Goal: Browse casually: Explore the website without a specific task or goal

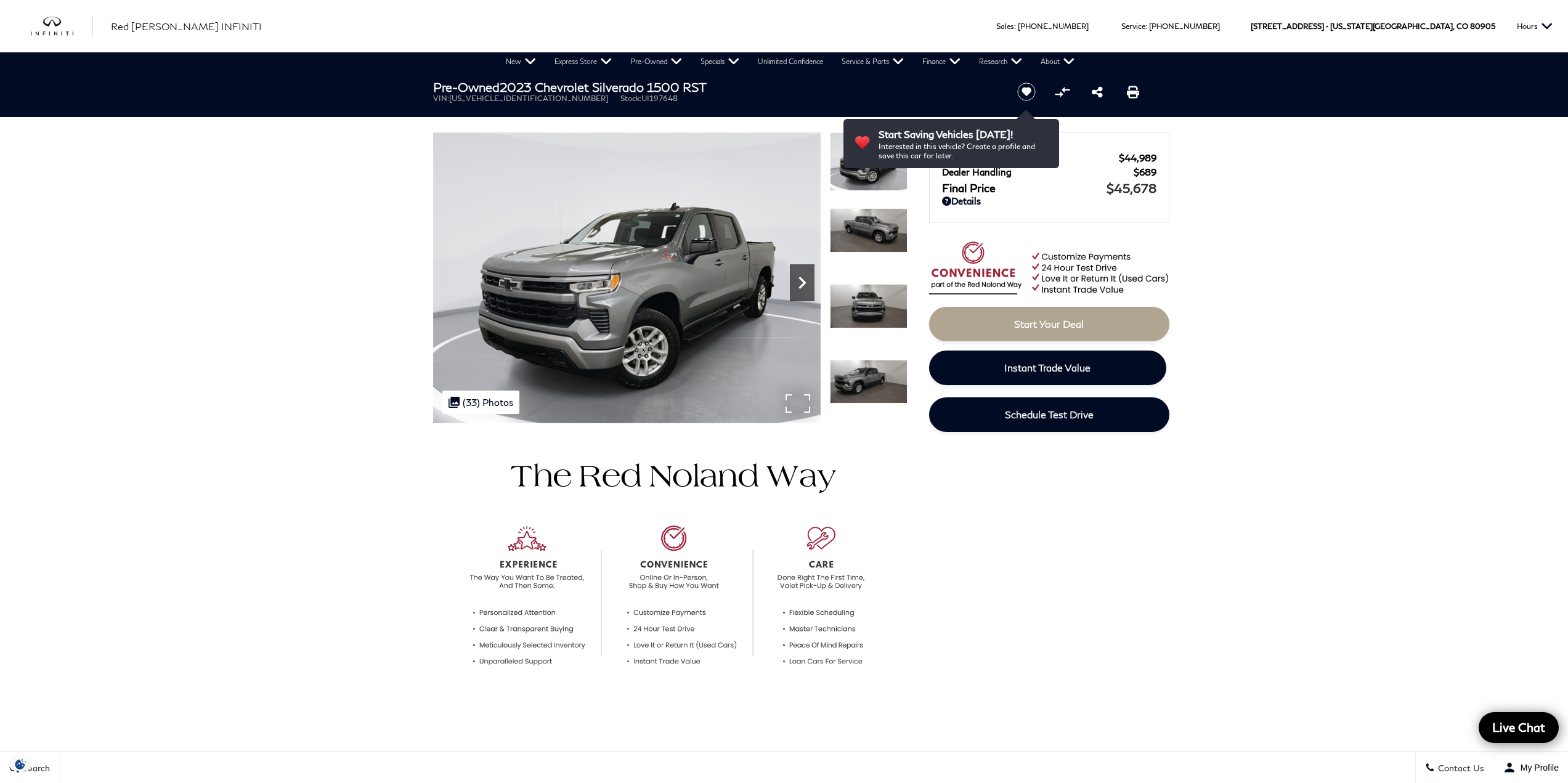
click at [797, 286] on icon "Next" at bounding box center [801, 282] width 24 height 24
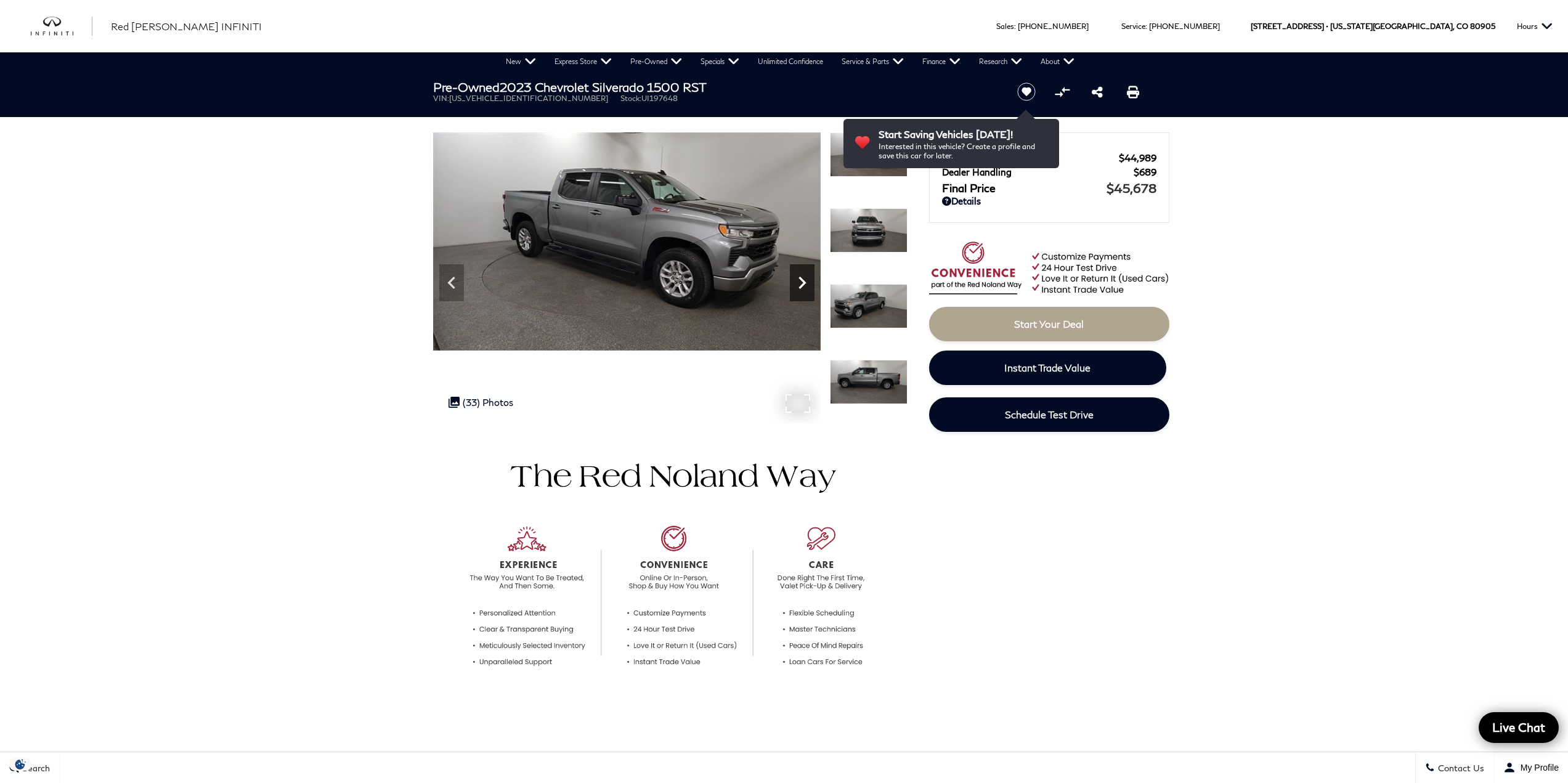
click at [797, 286] on icon "Next" at bounding box center [801, 282] width 24 height 24
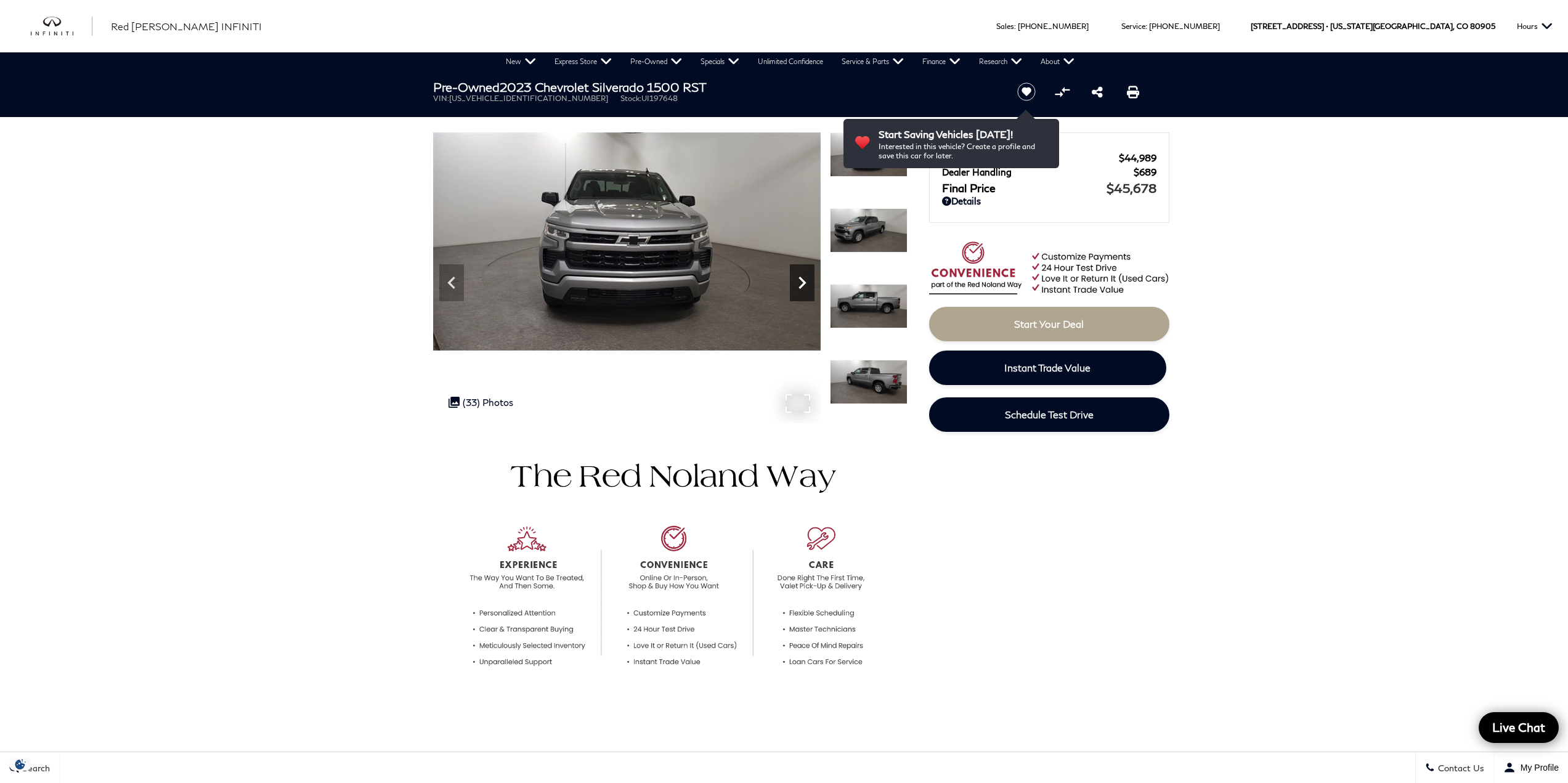
click at [797, 286] on icon "Next" at bounding box center [801, 282] width 24 height 24
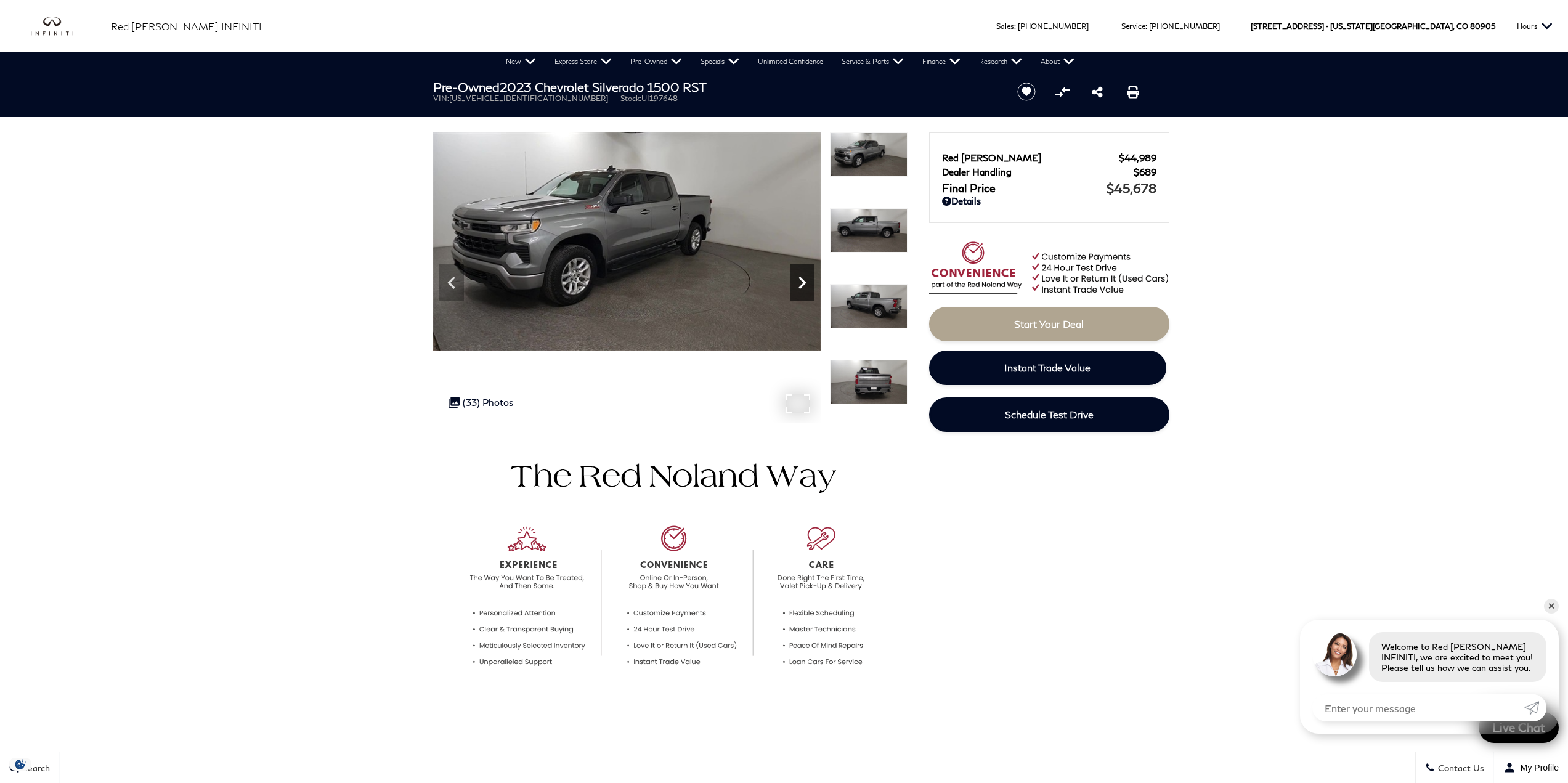
click at [805, 287] on icon "Next" at bounding box center [801, 282] width 24 height 24
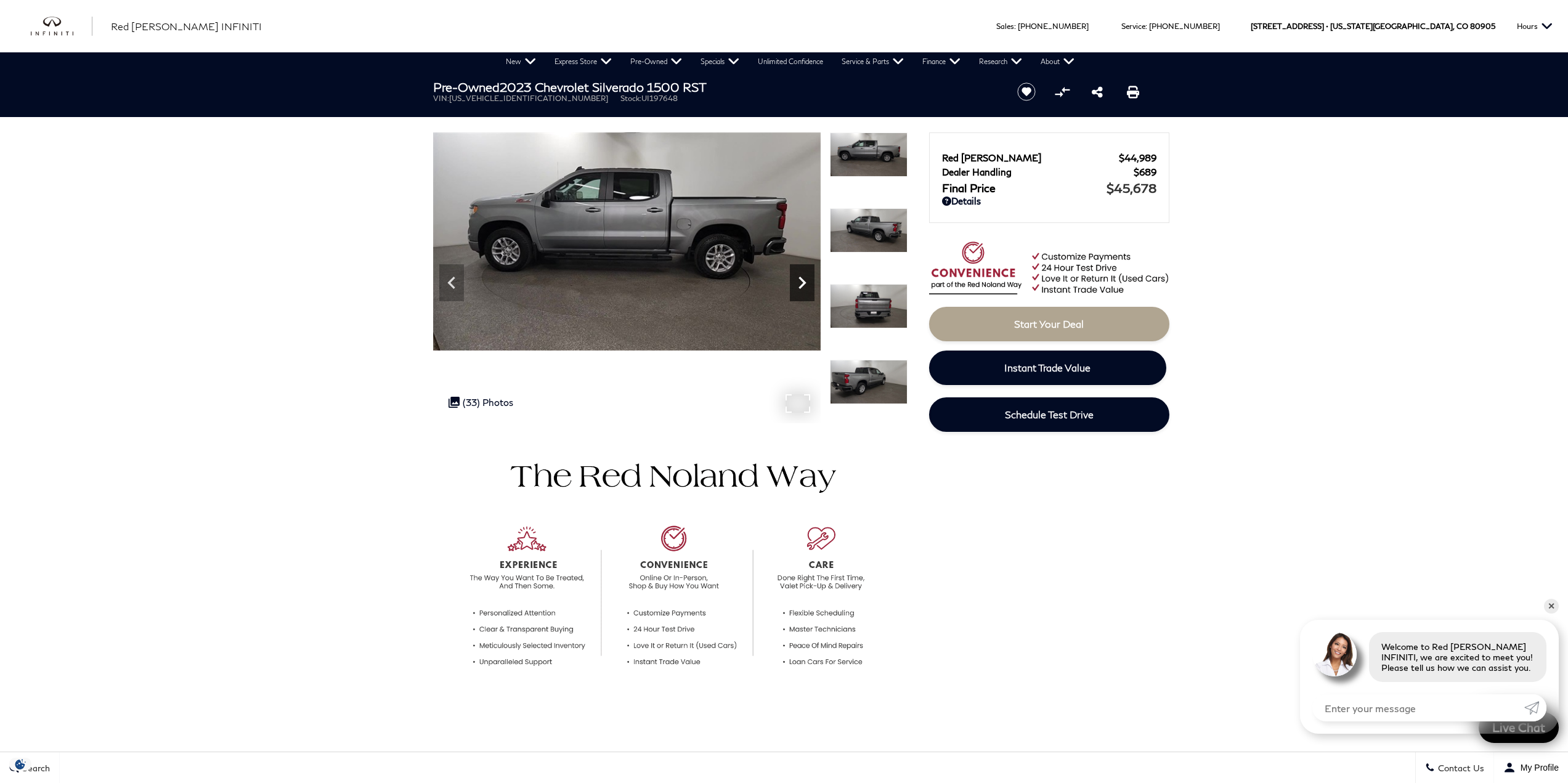
click at [805, 287] on icon "Next" at bounding box center [801, 282] width 24 height 24
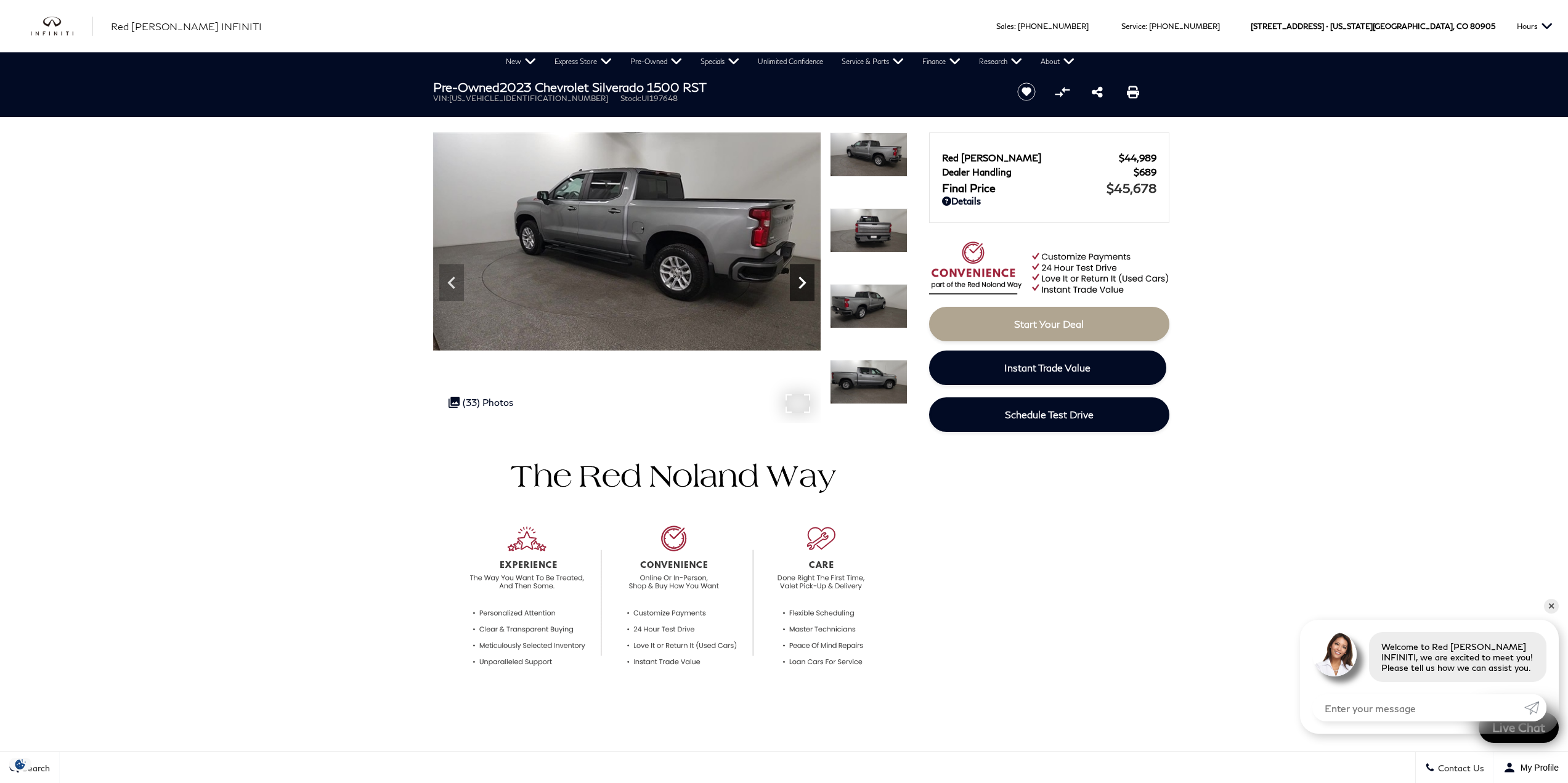
click at [805, 287] on icon "Next" at bounding box center [801, 282] width 24 height 24
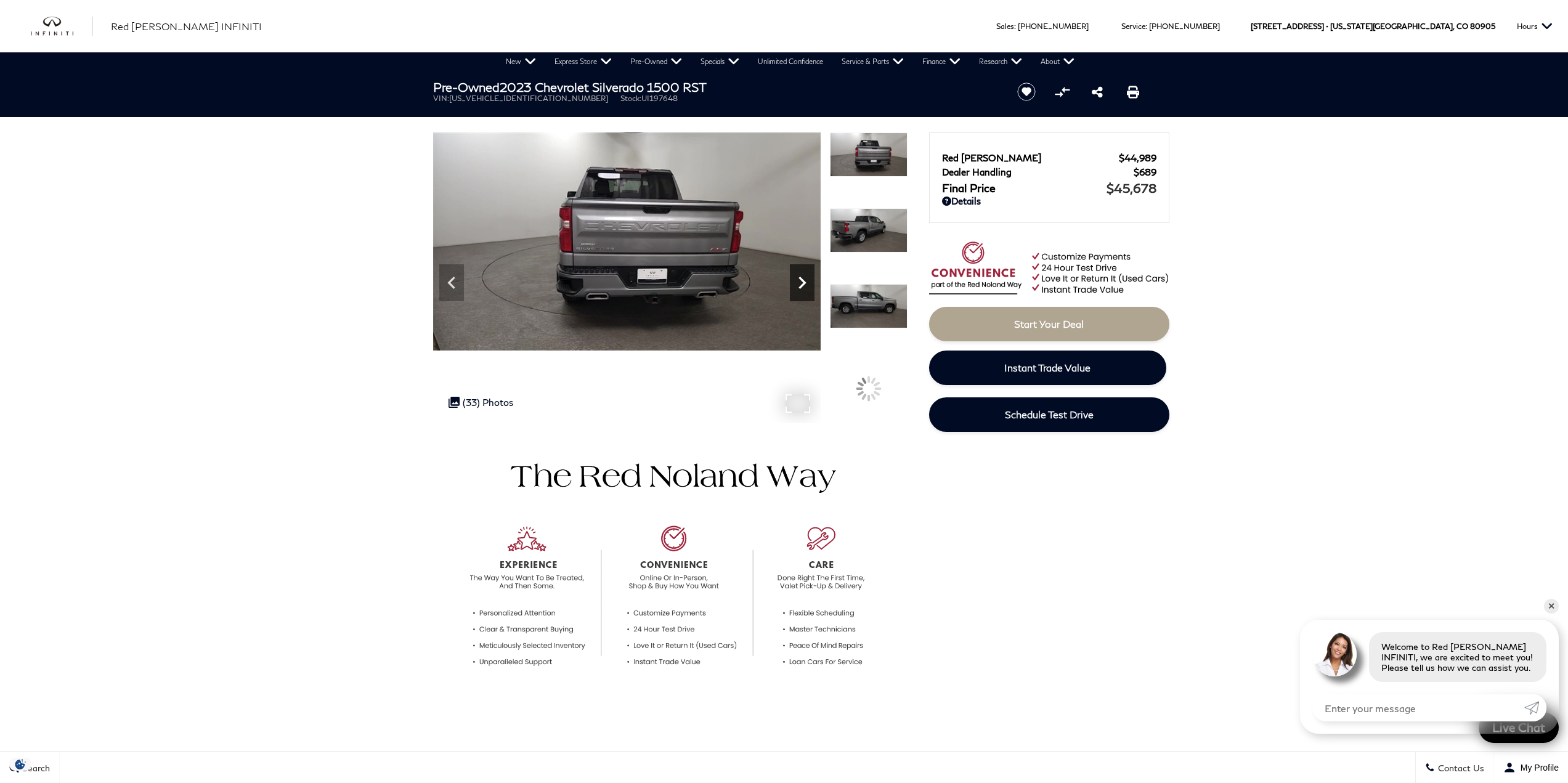
click at [805, 287] on icon "Next" at bounding box center [801, 282] width 24 height 24
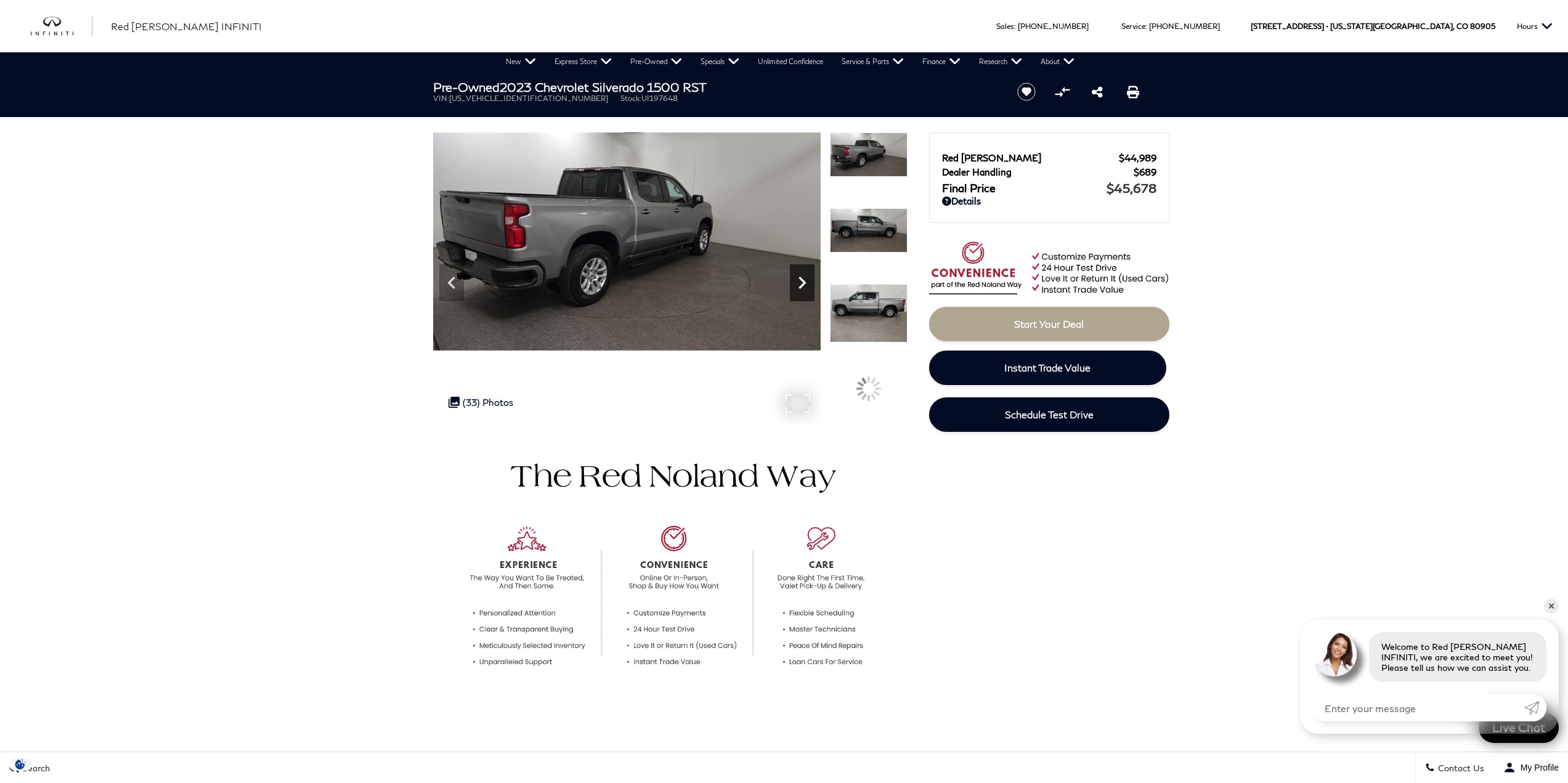
click at [805, 287] on icon "Next" at bounding box center [801, 282] width 24 height 24
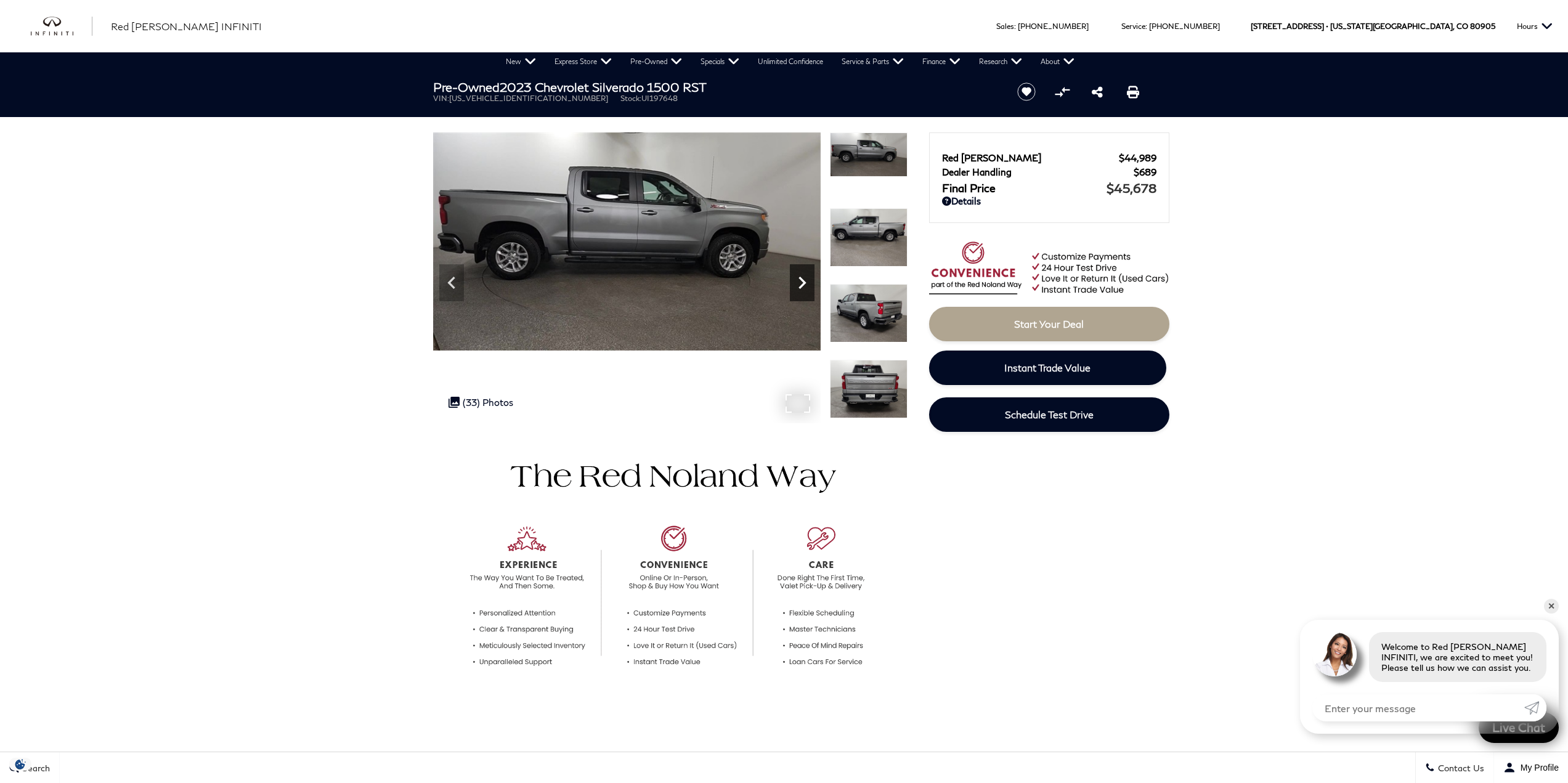
click at [805, 287] on icon "Next" at bounding box center [801, 282] width 24 height 24
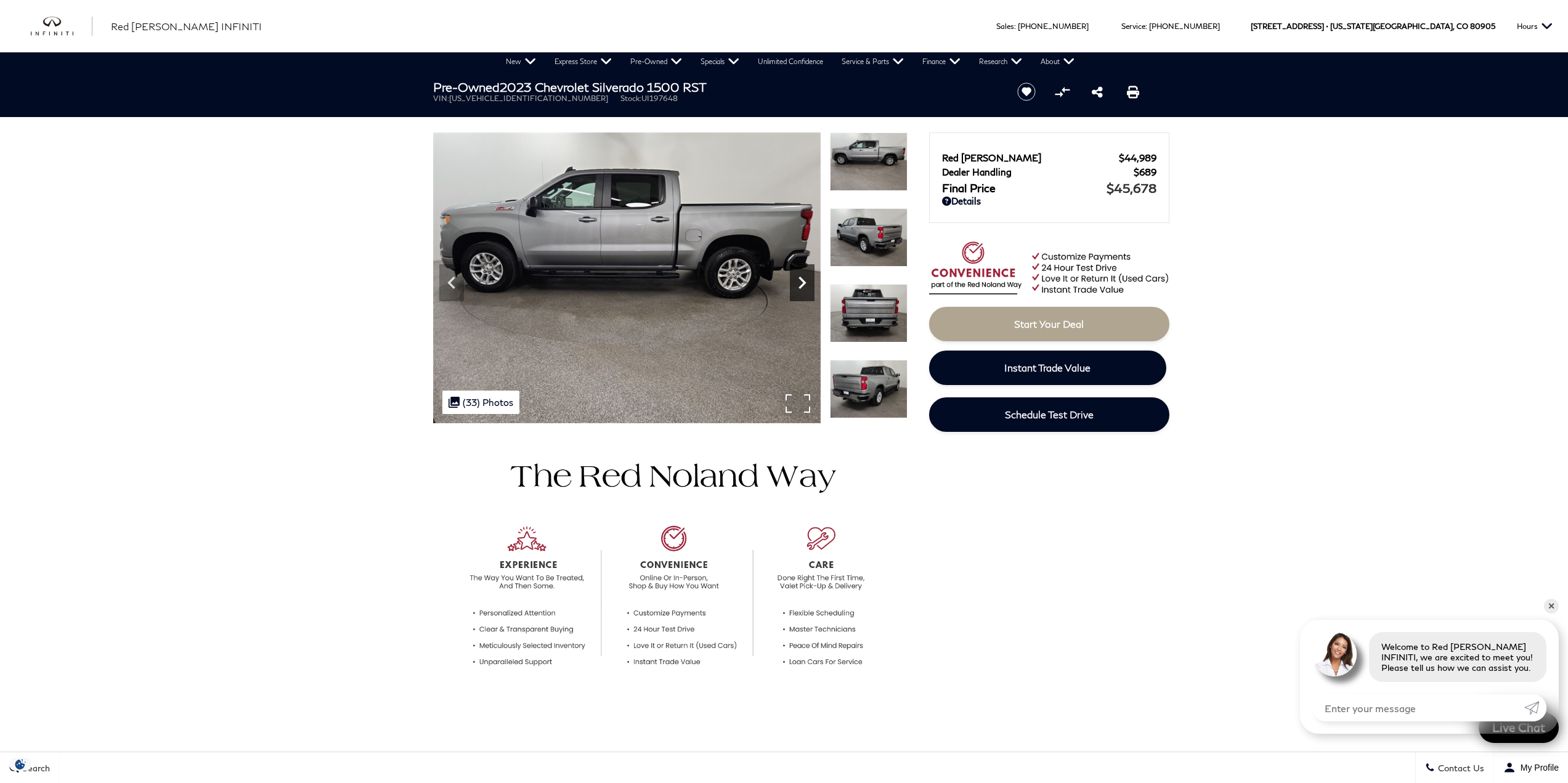
click at [805, 287] on icon "Next" at bounding box center [801, 282] width 24 height 24
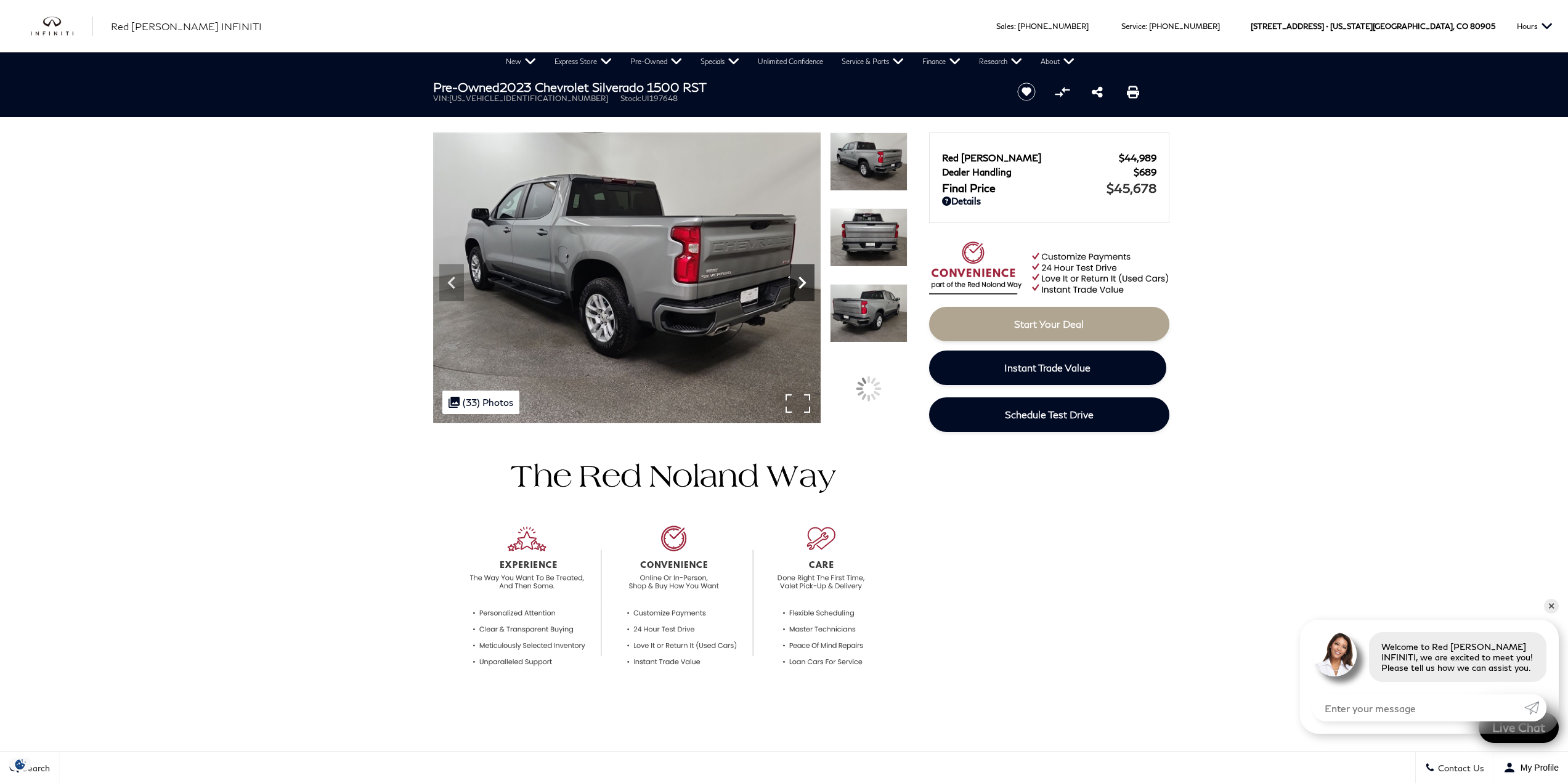
click at [805, 287] on icon "Next" at bounding box center [801, 282] width 24 height 24
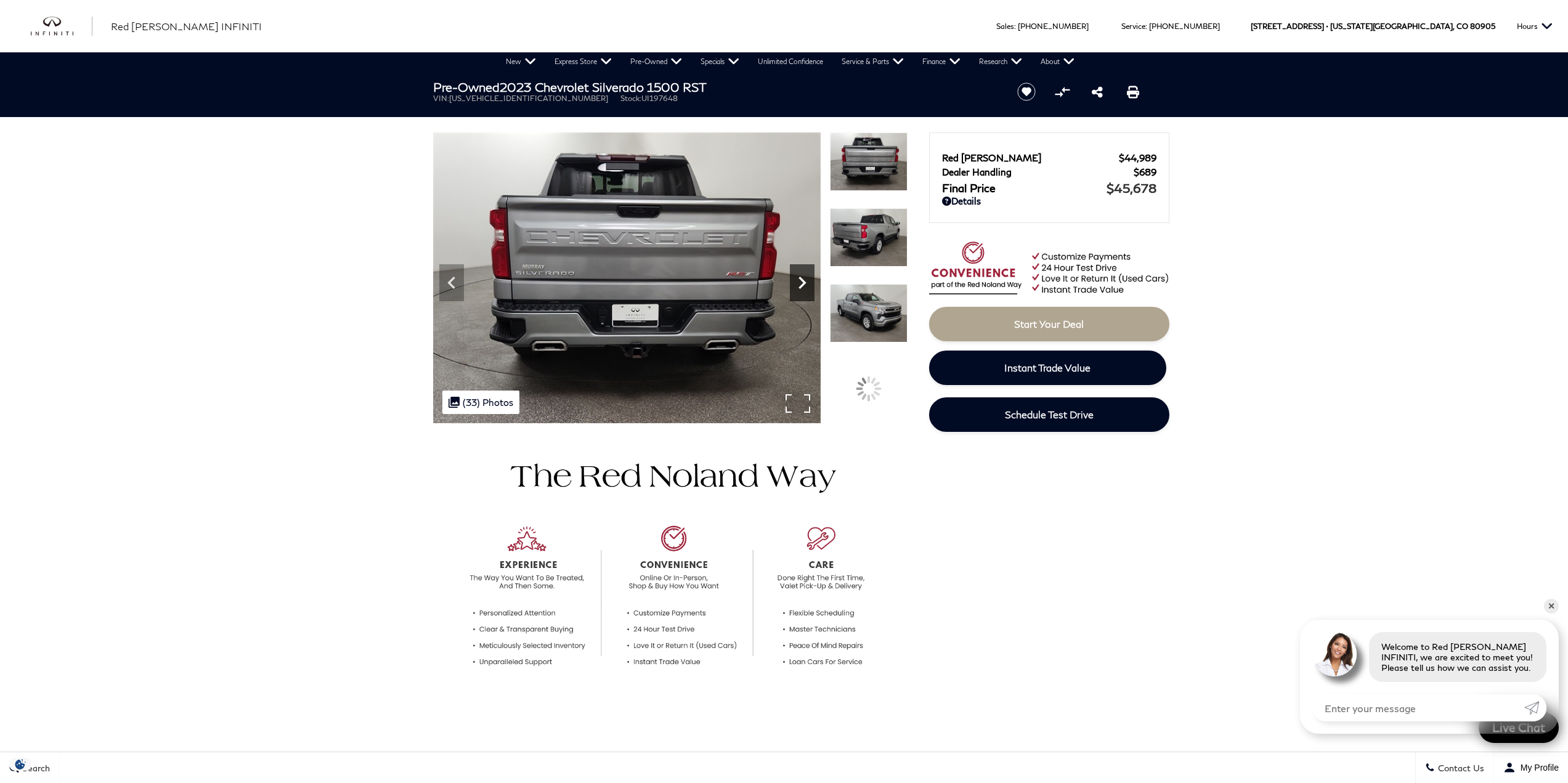
click at [805, 287] on icon "Next" at bounding box center [801, 282] width 24 height 24
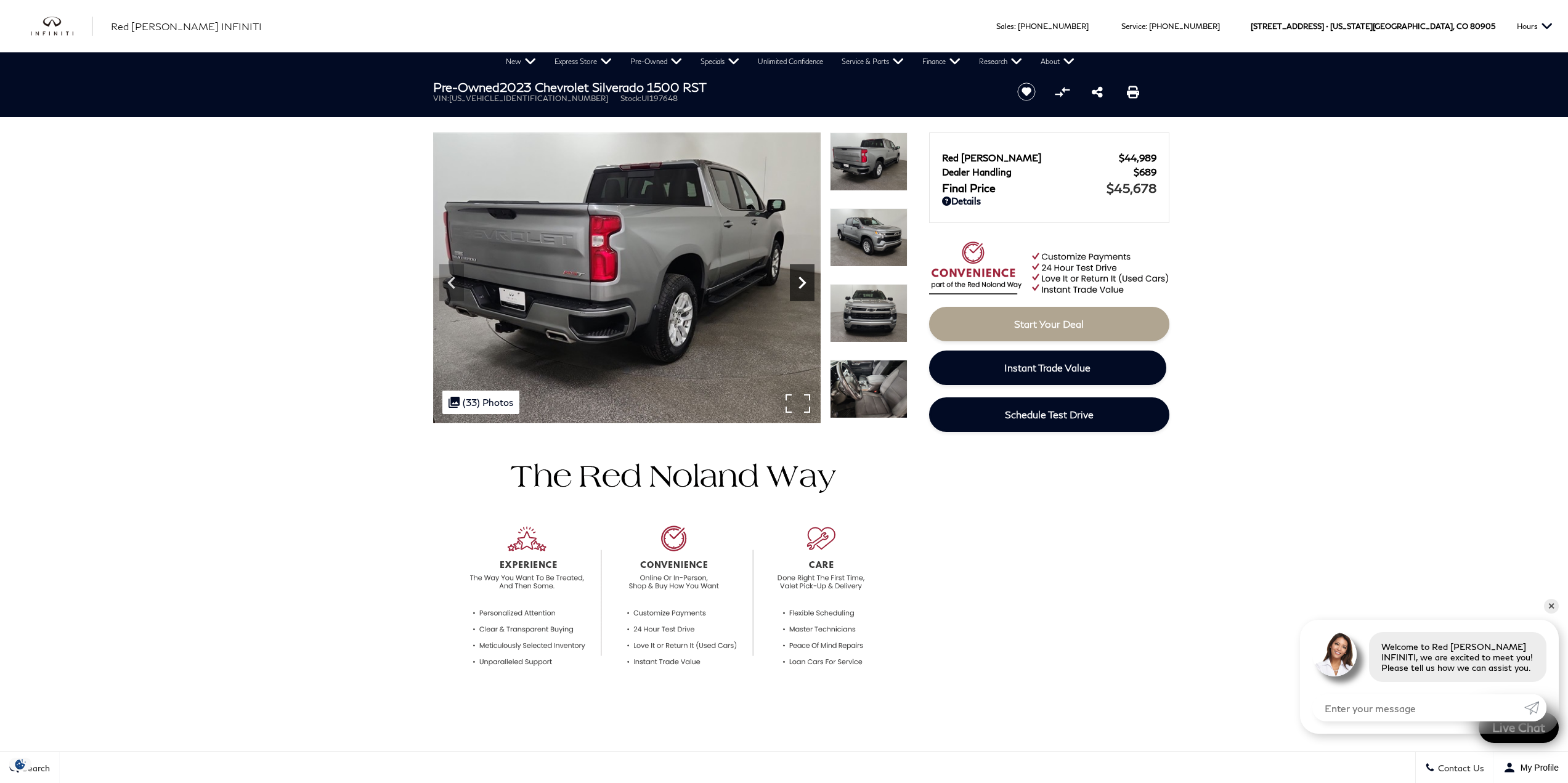
click at [805, 287] on icon "Next" at bounding box center [801, 282] width 24 height 24
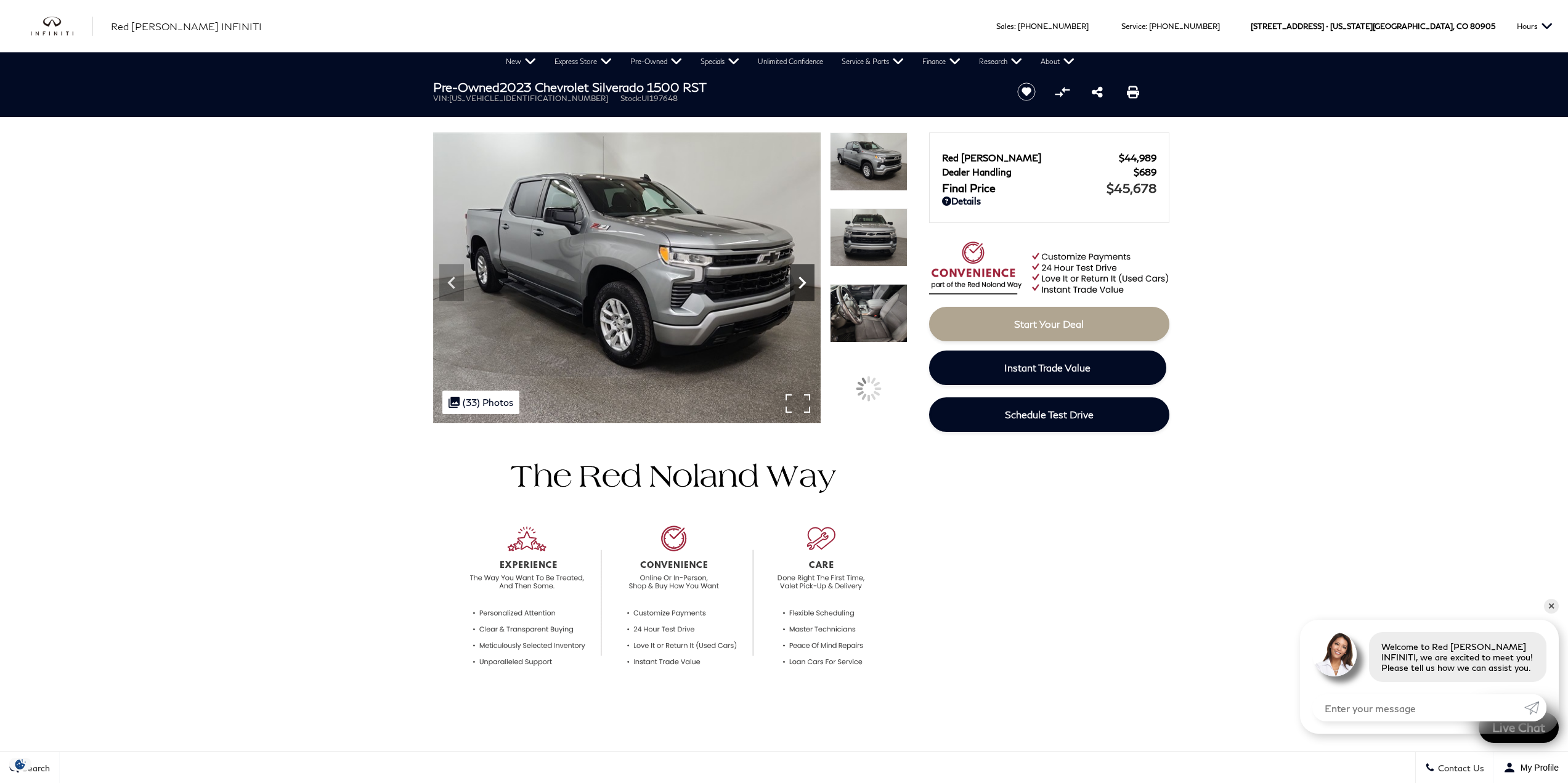
click at [805, 287] on icon "Next" at bounding box center [801, 282] width 24 height 24
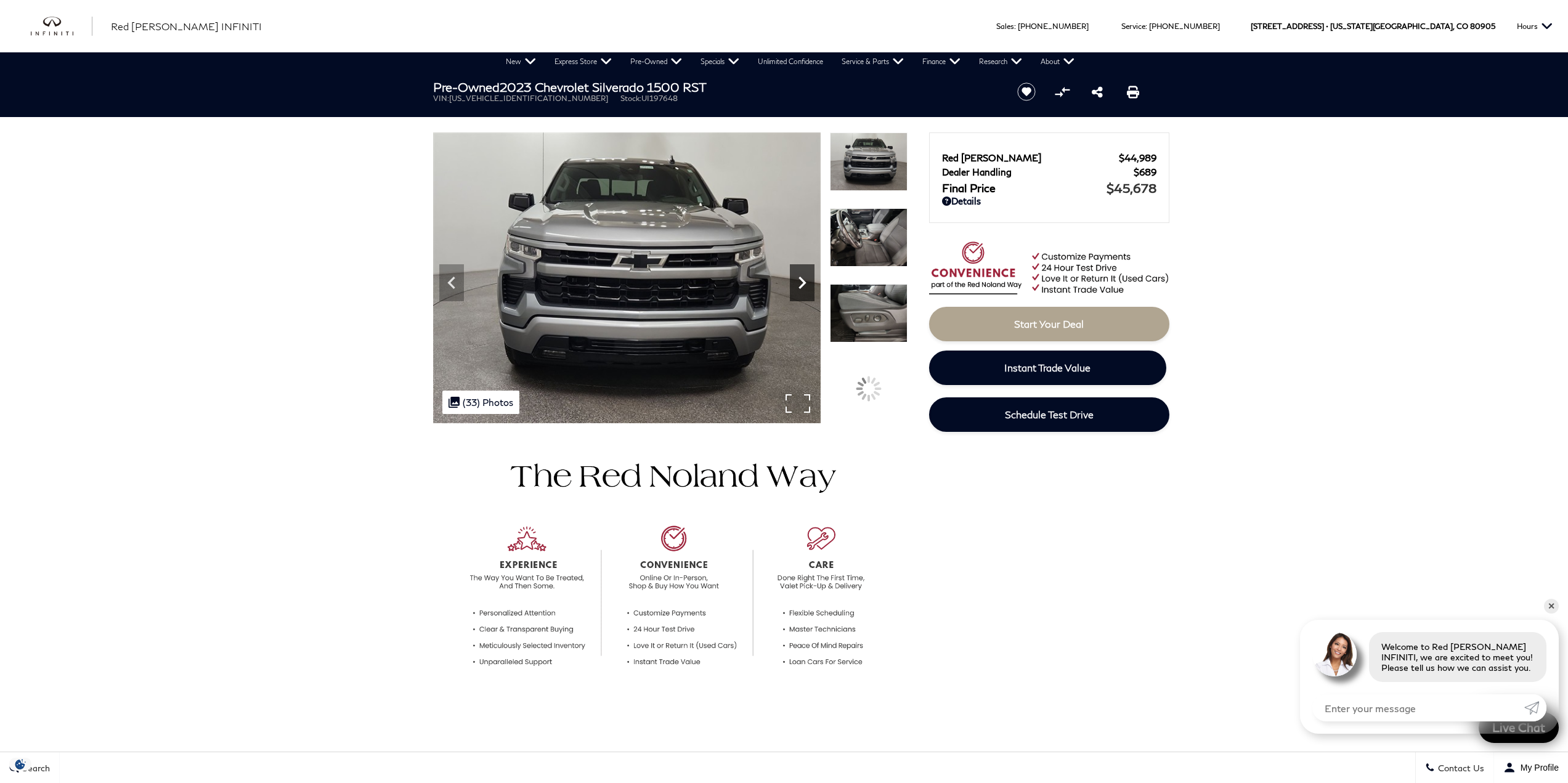
click at [805, 287] on icon "Next" at bounding box center [801, 282] width 24 height 24
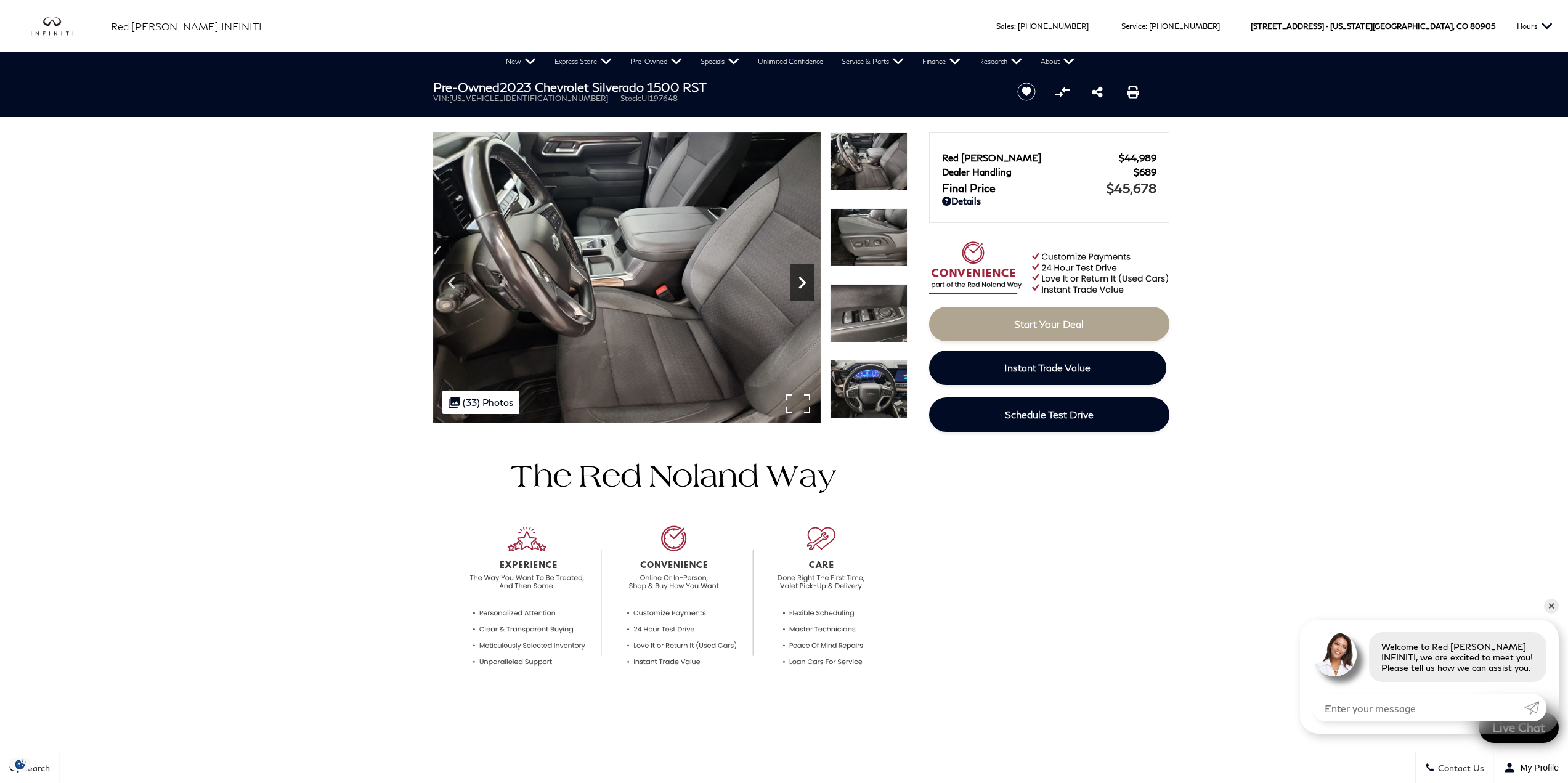
click at [805, 287] on icon "Next" at bounding box center [801, 282] width 24 height 24
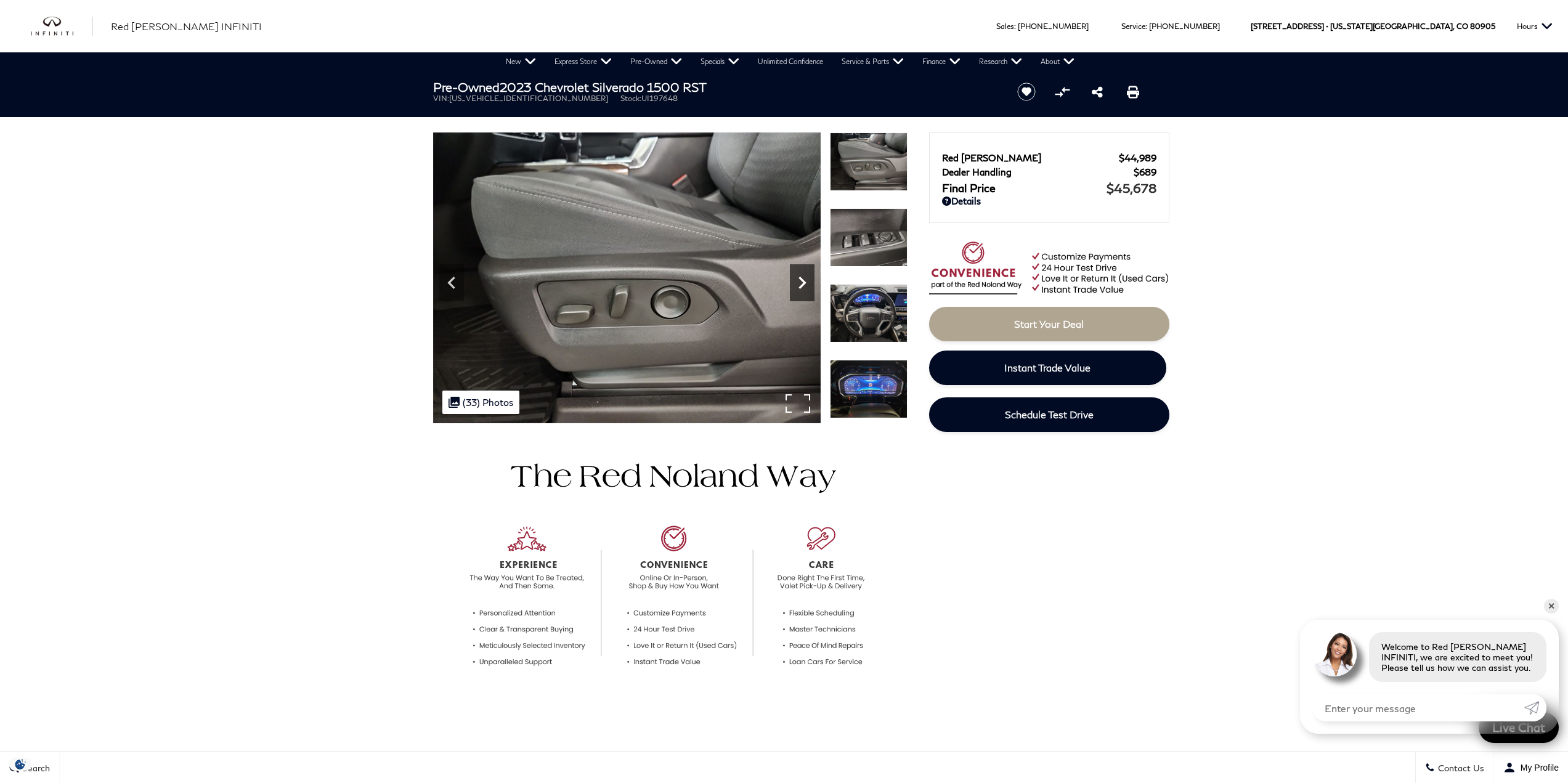
click at [805, 287] on icon "Next" at bounding box center [801, 282] width 24 height 24
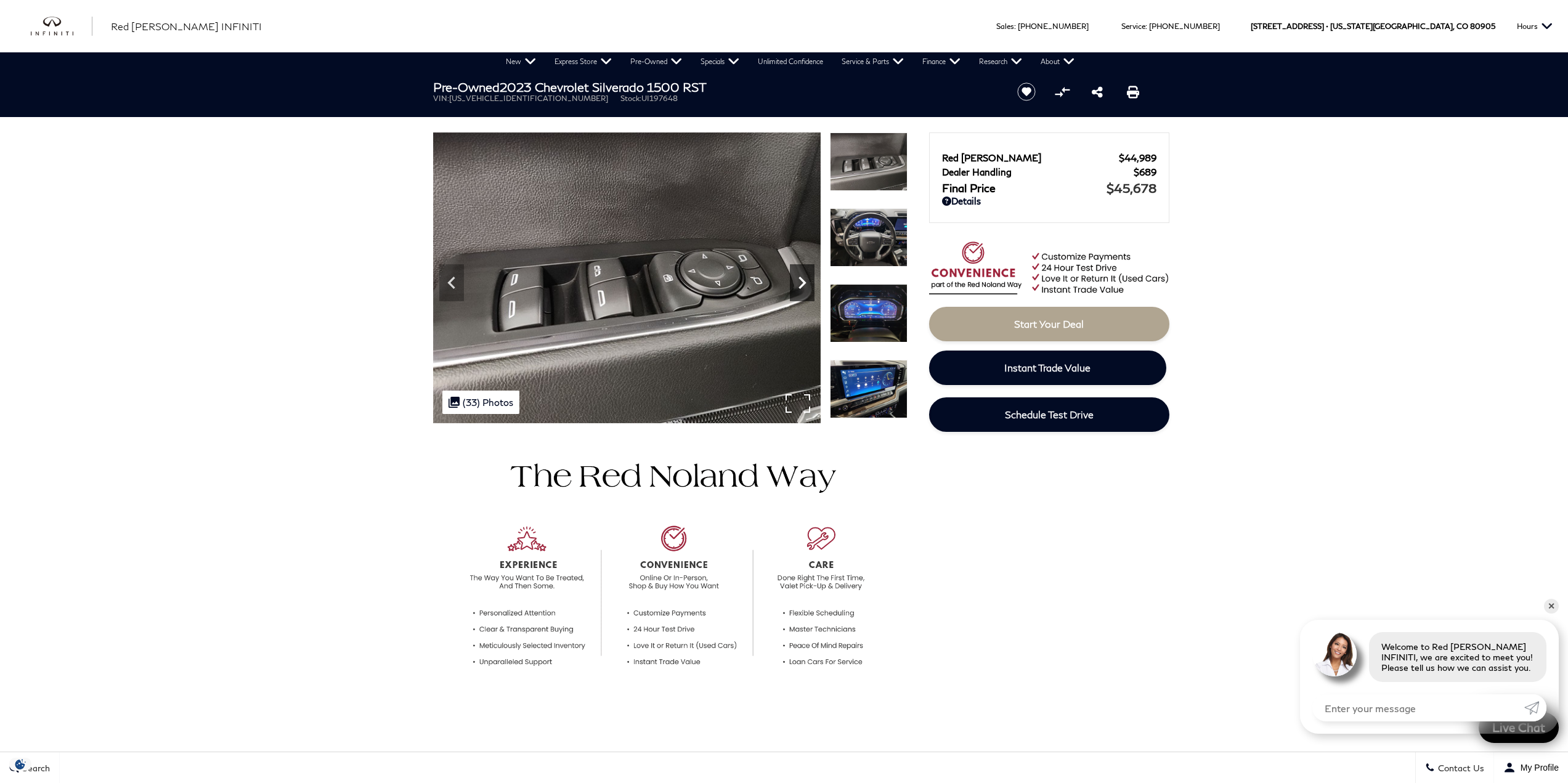
click at [805, 287] on icon "Next" at bounding box center [801, 282] width 24 height 24
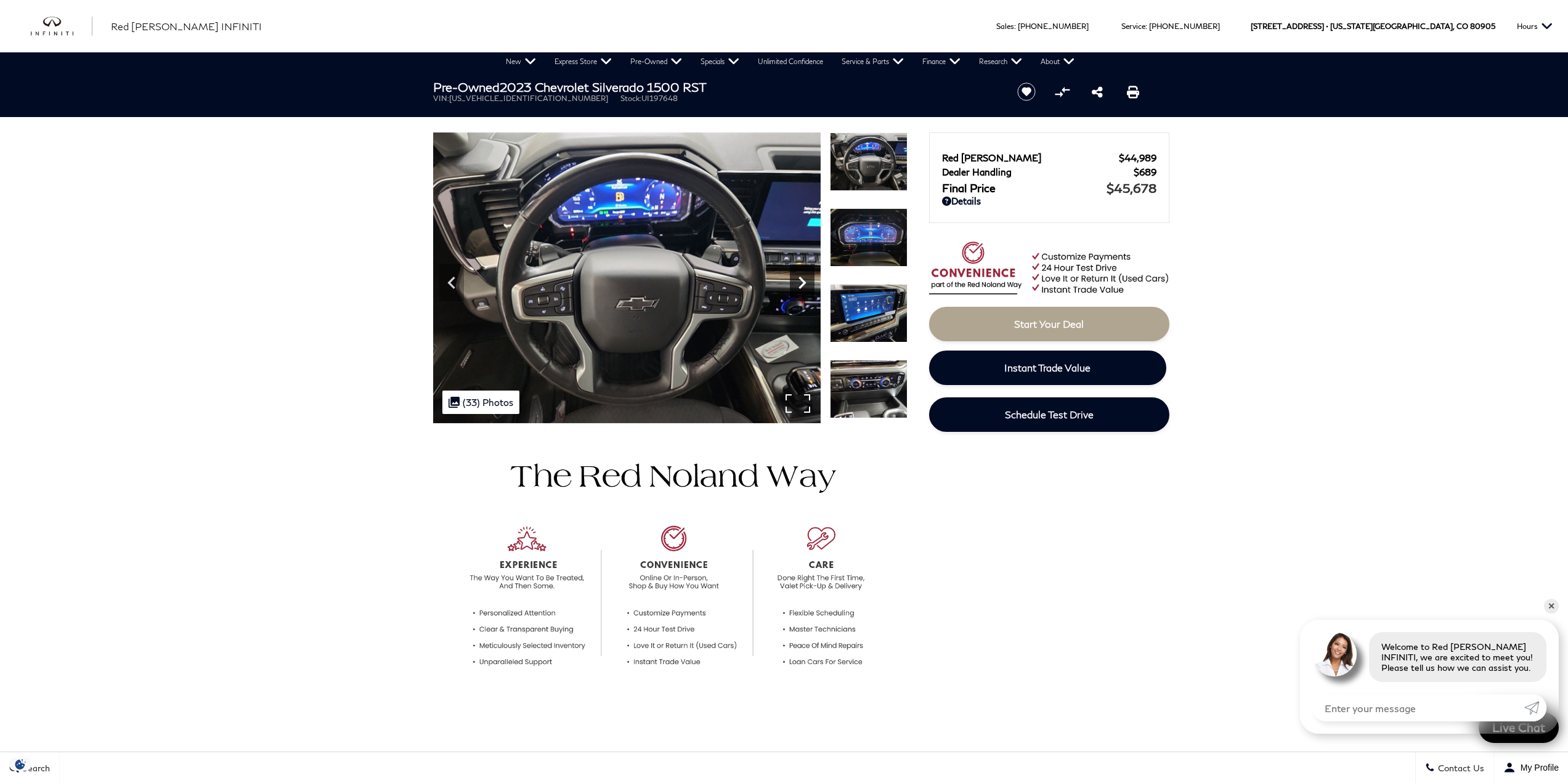
click at [805, 287] on icon "Next" at bounding box center [801, 282] width 24 height 24
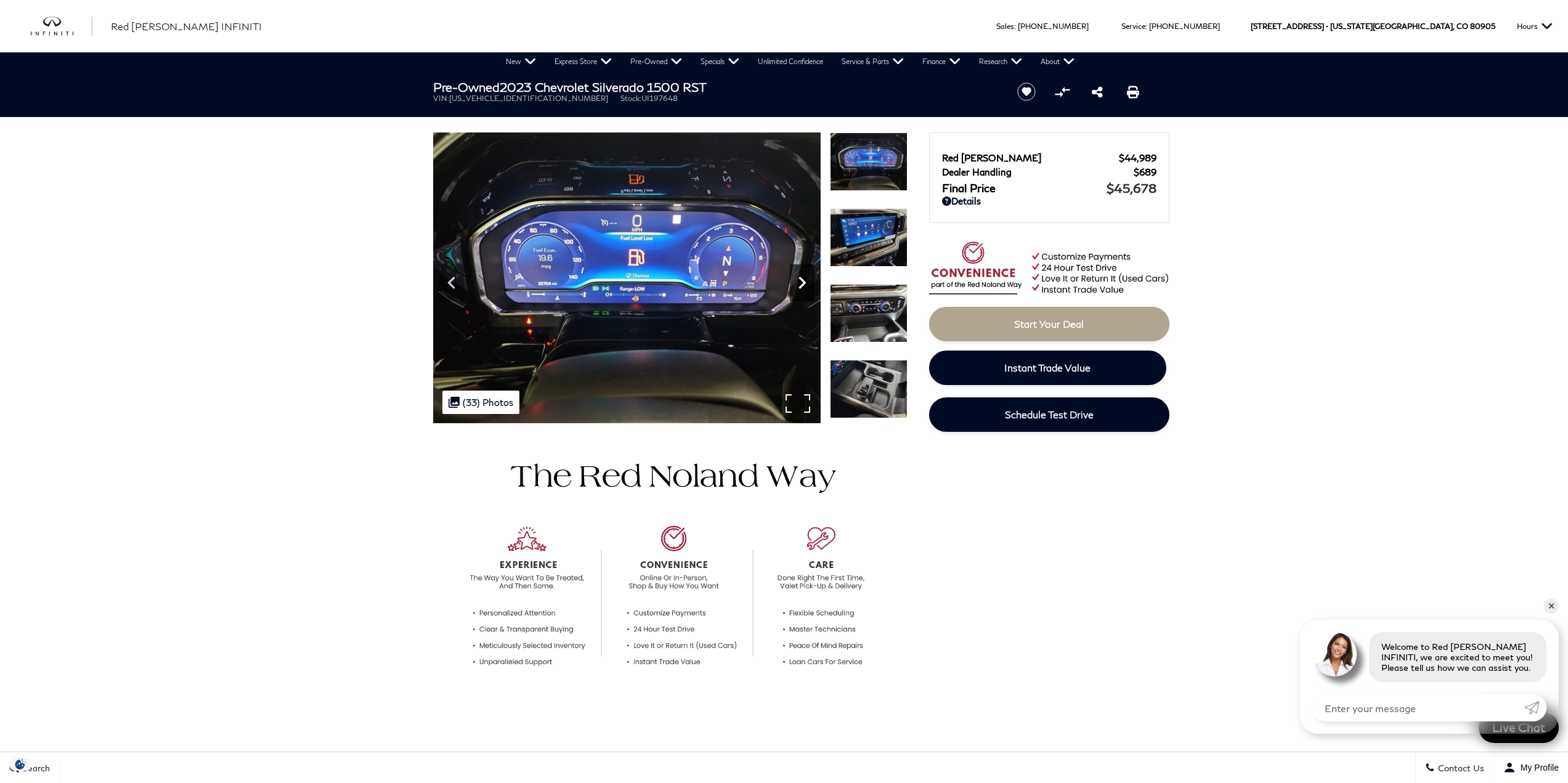
click at [805, 287] on icon "Next" at bounding box center [801, 282] width 24 height 24
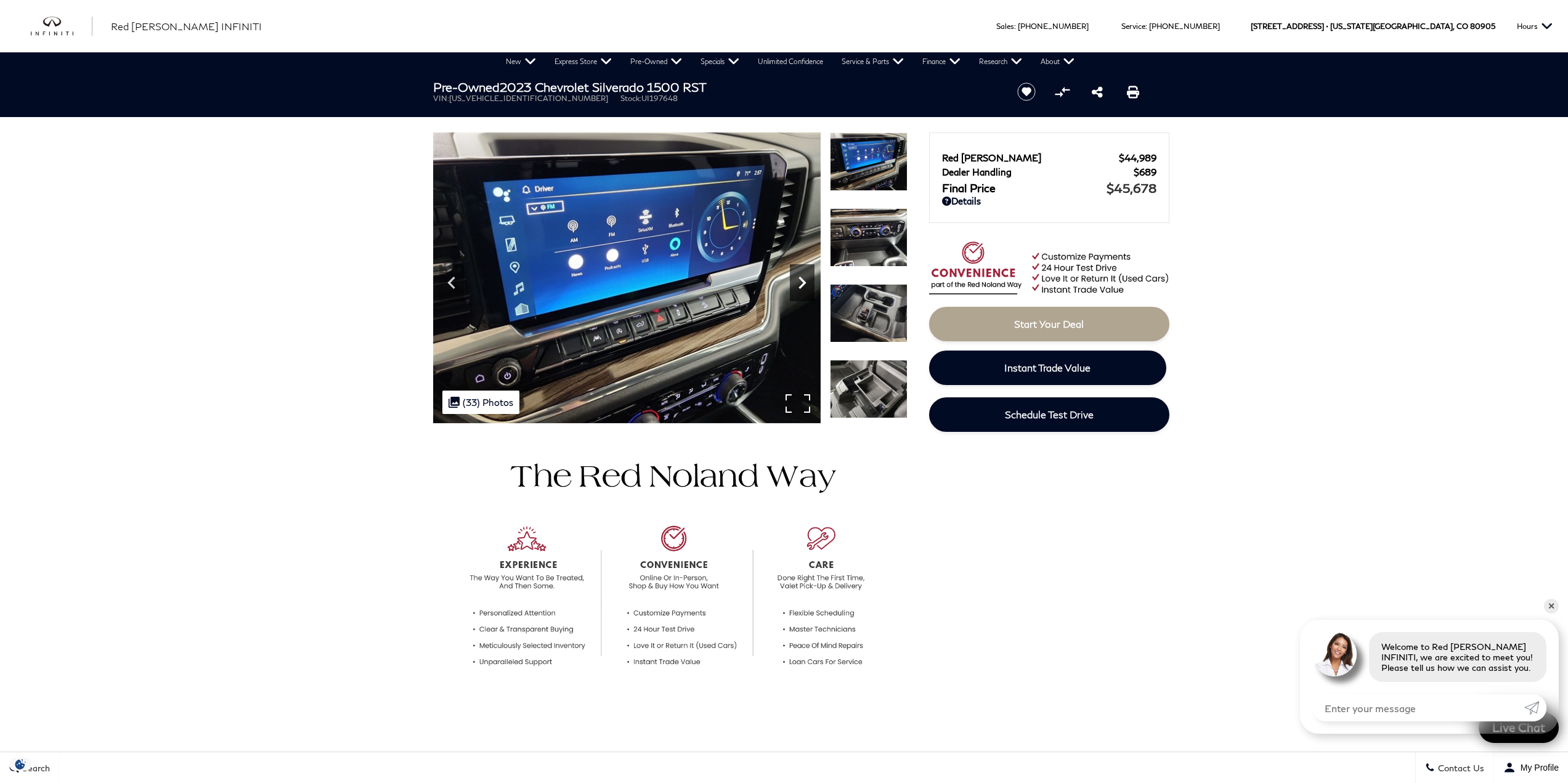
click at [805, 287] on icon "Next" at bounding box center [801, 282] width 24 height 24
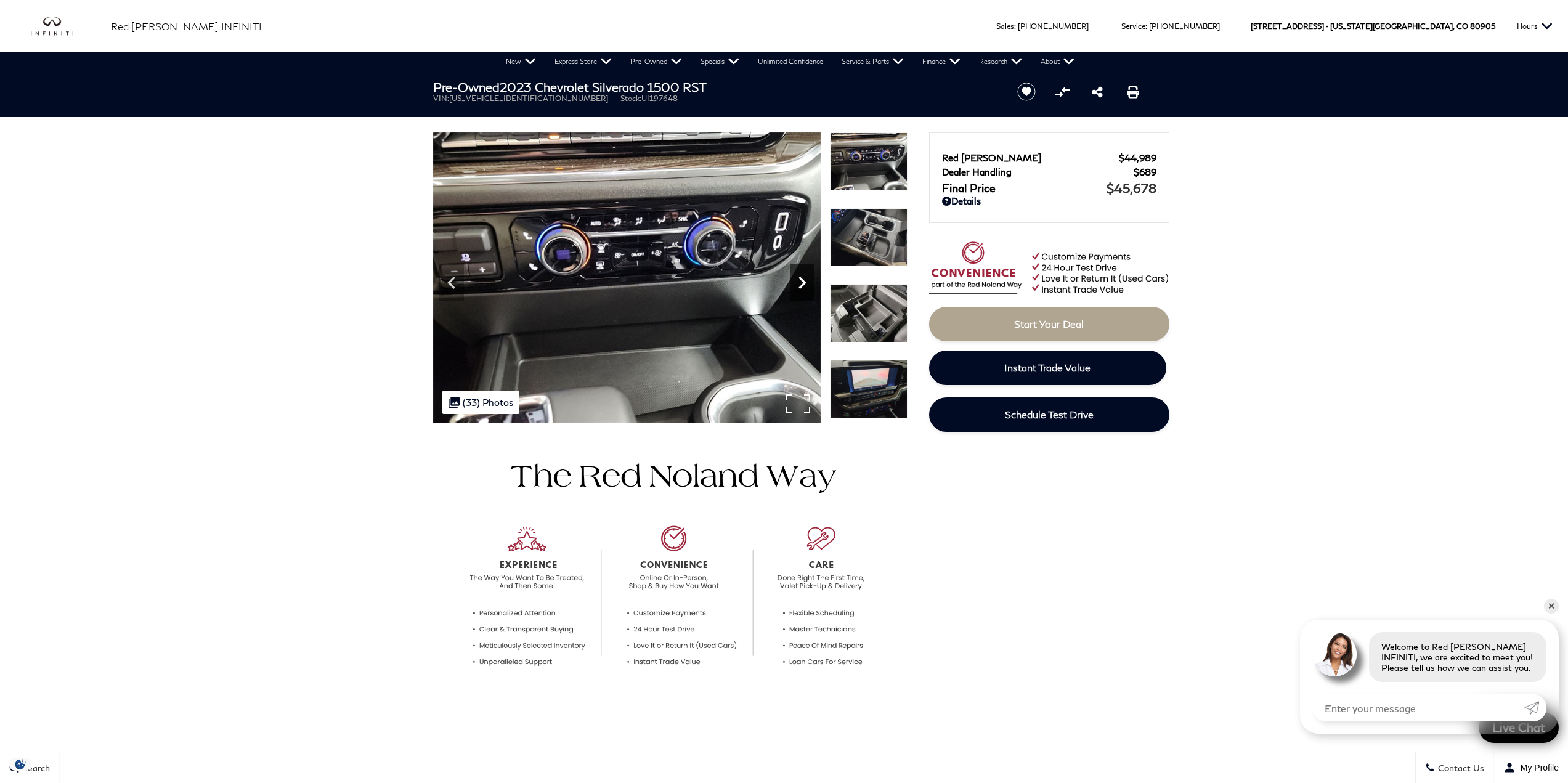
click at [805, 287] on icon "Next" at bounding box center [801, 282] width 24 height 24
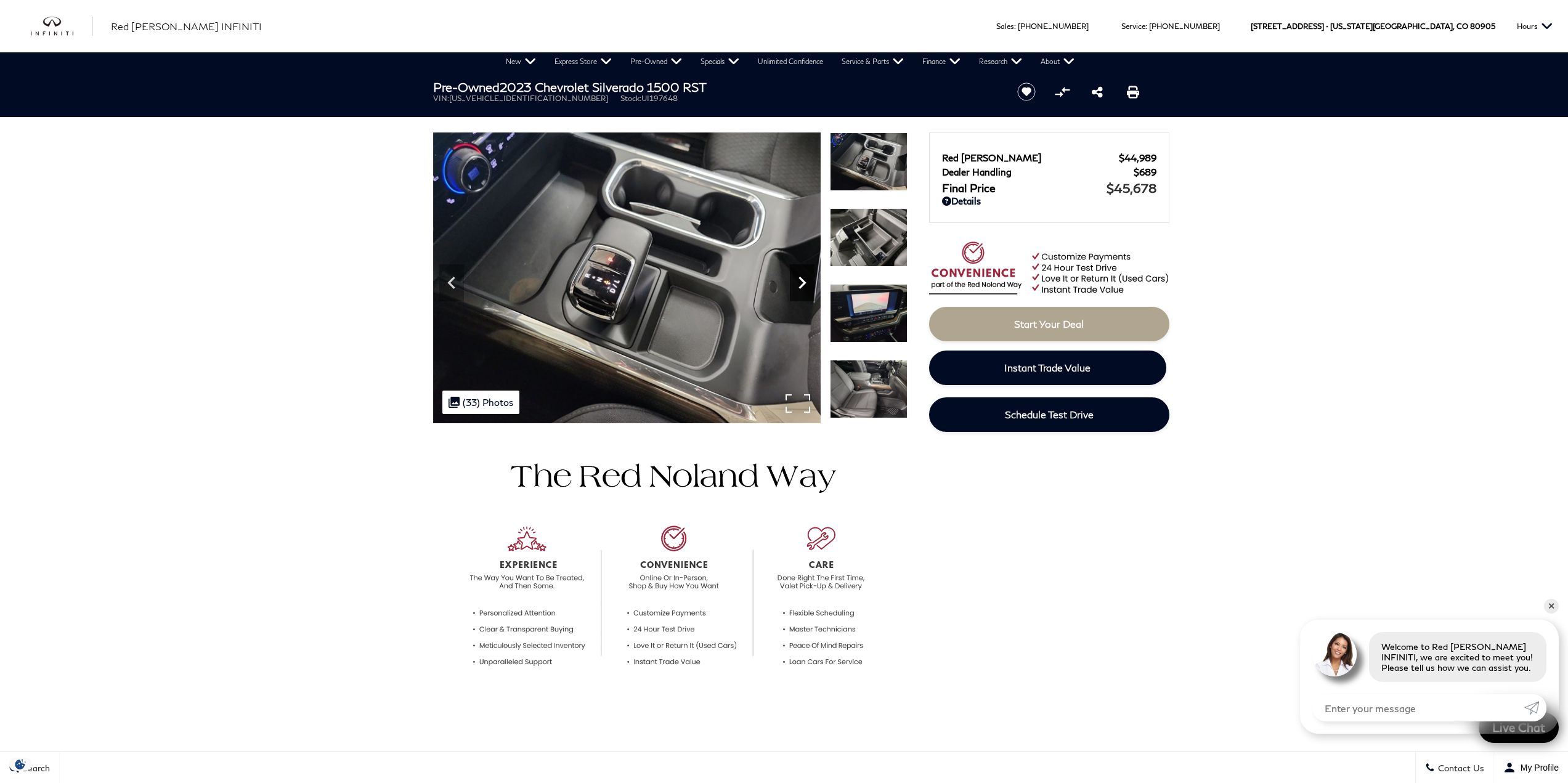
click at [805, 287] on icon "Next" at bounding box center [801, 282] width 24 height 24
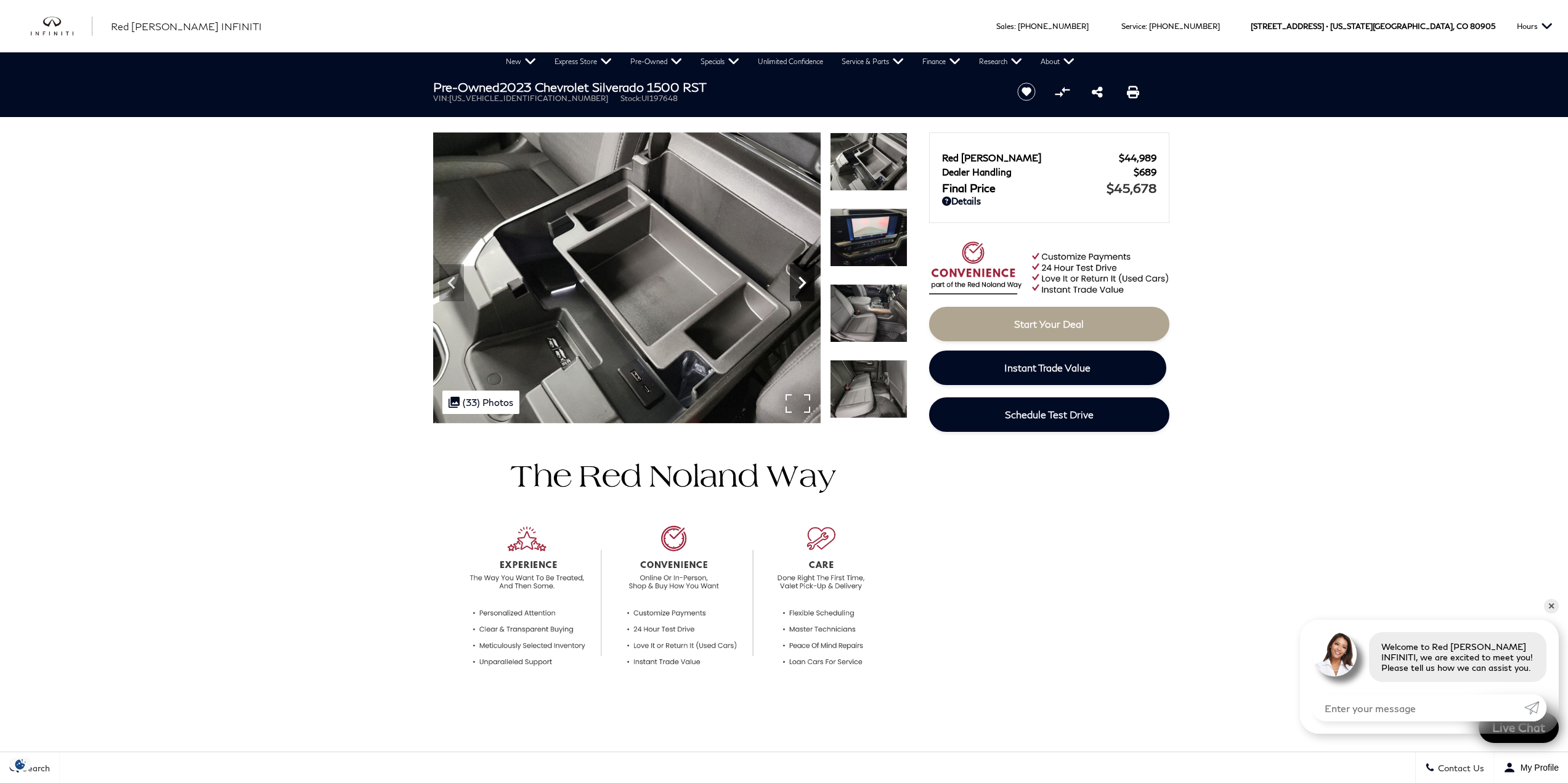
click at [805, 287] on icon "Next" at bounding box center [801, 282] width 24 height 24
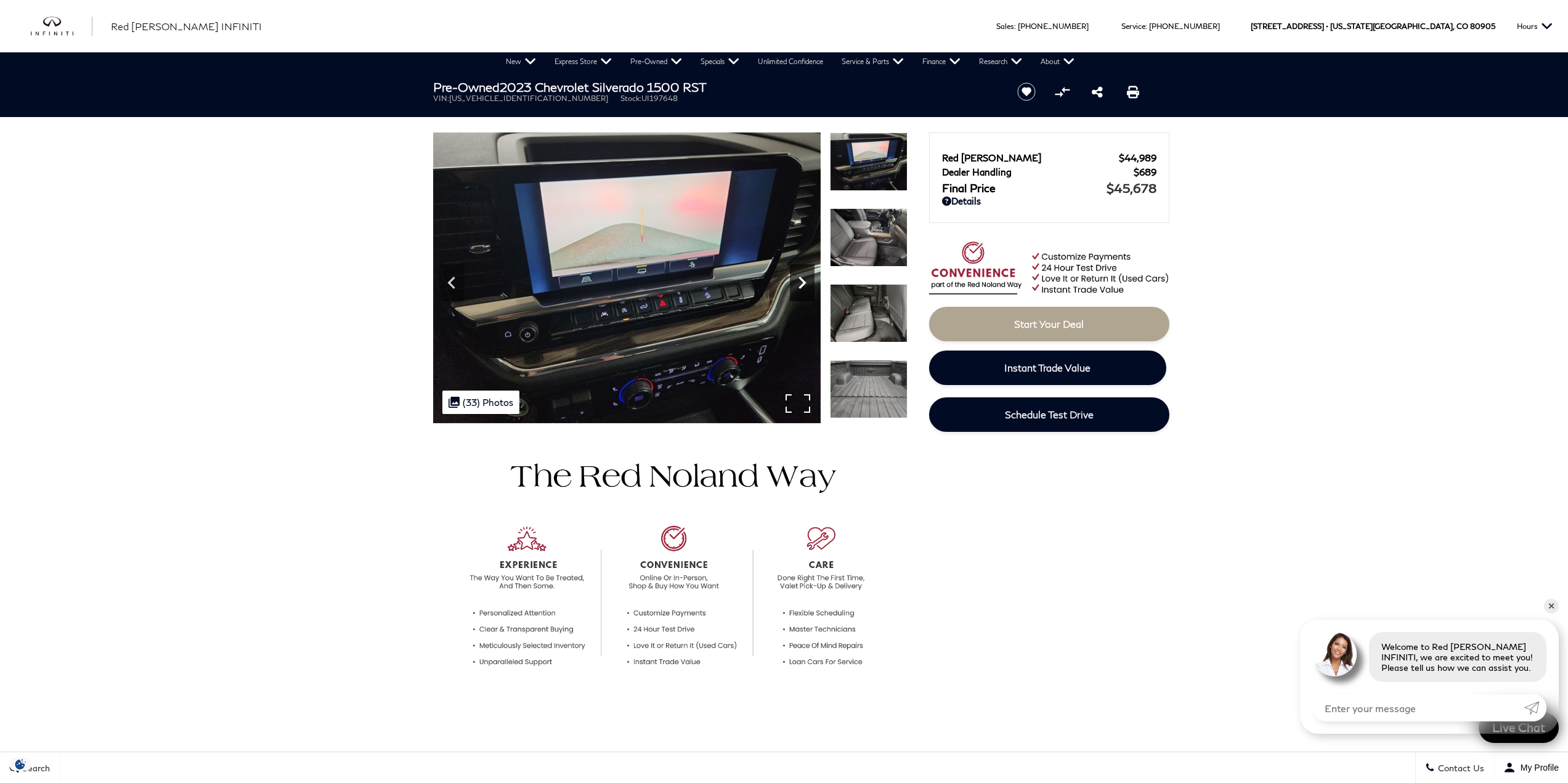
click at [805, 287] on icon "Next" at bounding box center [801, 282] width 24 height 24
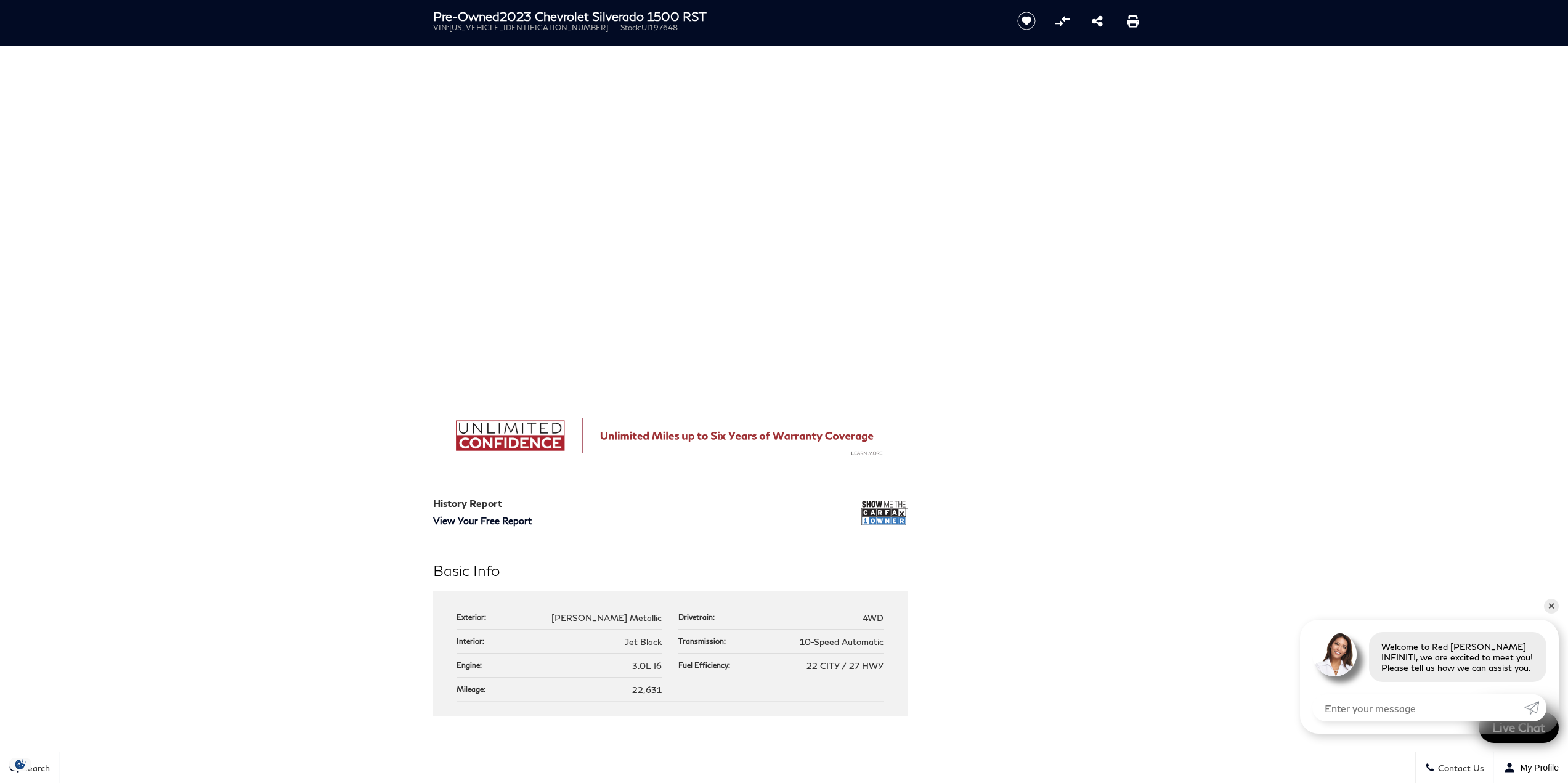
scroll to position [677, 0]
